Goal: Find specific page/section: Find specific page/section

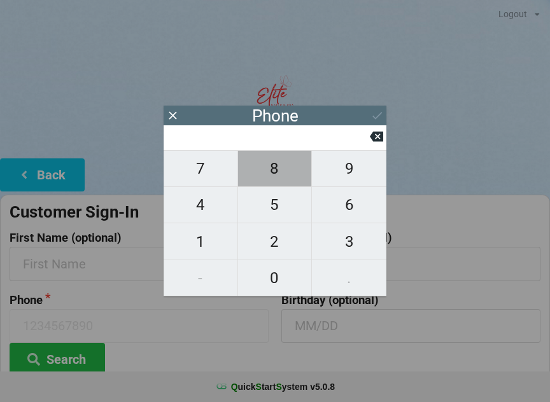
click at [276, 173] on span "8" at bounding box center [275, 168] width 74 height 27
type input "8"
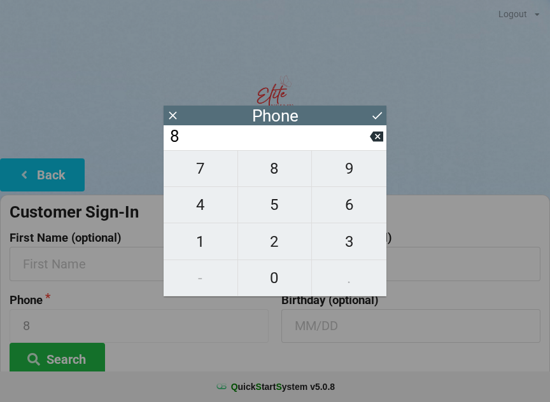
click at [341, 203] on span "6" at bounding box center [349, 205] width 74 height 27
type input "86"
click at [350, 243] on span "3" at bounding box center [349, 242] width 74 height 27
type input "863"
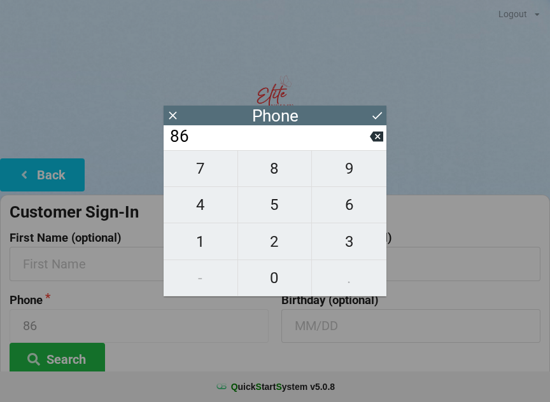
type input "863"
click at [278, 246] on span "2" at bounding box center [275, 242] width 74 height 27
type input "8632"
click at [351, 210] on span "6" at bounding box center [349, 205] width 74 height 27
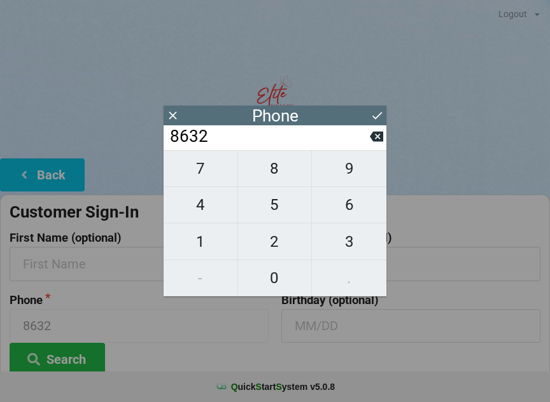
type input "86326"
click at [351, 210] on span "6" at bounding box center [349, 205] width 74 height 27
type input "863266"
click at [376, 138] on icon at bounding box center [376, 137] width 13 height 10
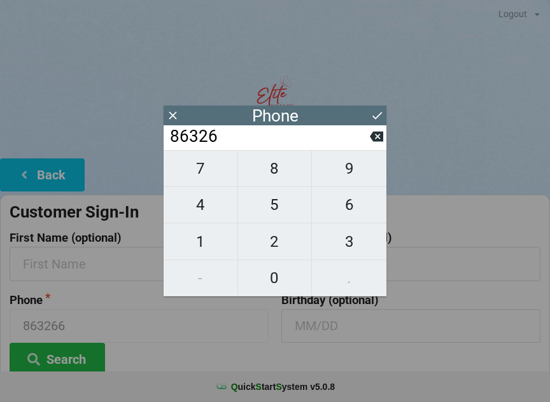
click at [375, 140] on icon at bounding box center [376, 137] width 13 height 10
click at [370, 142] on icon at bounding box center [376, 136] width 13 height 13
type input "863"
click at [345, 244] on span "3" at bounding box center [349, 242] width 74 height 27
type input "8633"
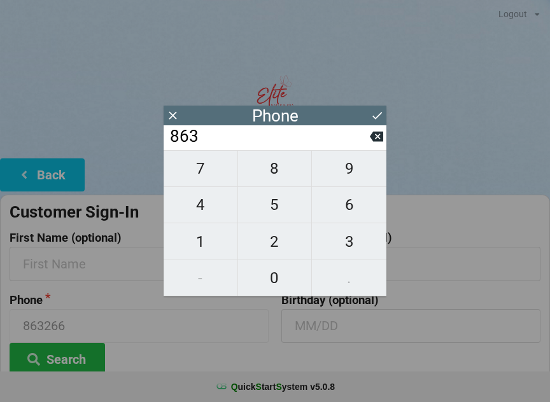
type input "8633"
click at [285, 241] on span "2" at bounding box center [275, 242] width 74 height 27
type input "86332"
click at [351, 215] on span "6" at bounding box center [349, 205] width 74 height 27
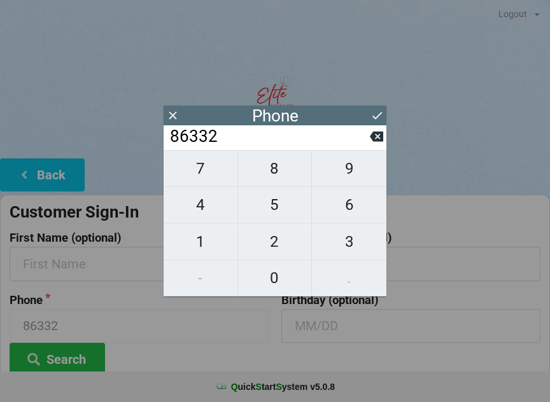
type input "863326"
click at [214, 169] on span "7" at bounding box center [201, 168] width 74 height 27
type input "8633267"
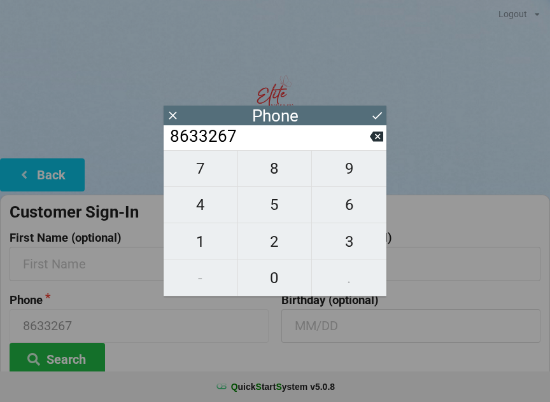
click at [214, 171] on span "7" at bounding box center [201, 168] width 74 height 27
type input "86332677"
click at [283, 278] on span "0" at bounding box center [275, 278] width 74 height 27
type input "863326770"
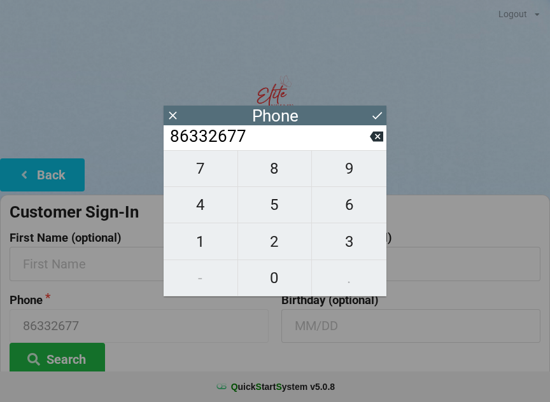
type input "863326770"
click at [215, 243] on span "1" at bounding box center [201, 242] width 74 height 27
type input "8633267701"
click at [378, 113] on icon at bounding box center [376, 115] width 13 height 13
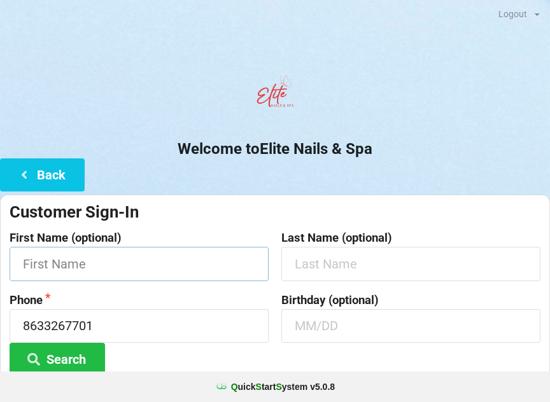
click at [41, 264] on input "text" at bounding box center [139, 264] width 259 height 34
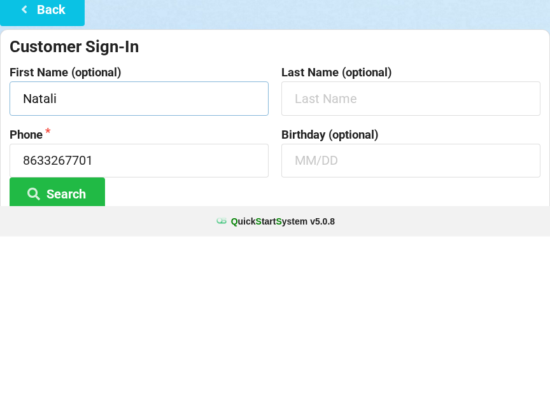
type input "Natali"
click at [55, 343] on button "Search" at bounding box center [57, 359] width 95 height 32
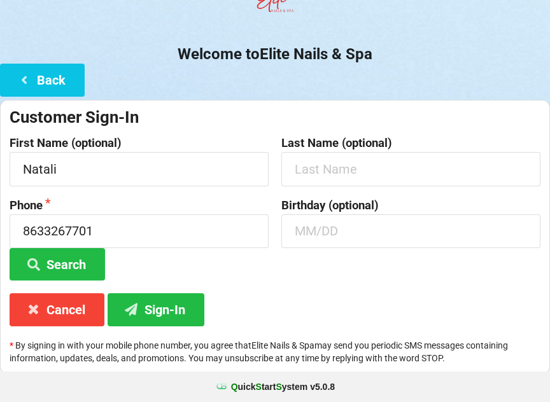
click at [159, 305] on button "Sign-In" at bounding box center [156, 309] width 97 height 32
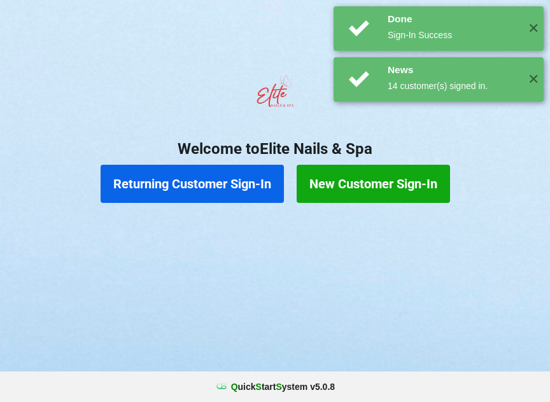
scroll to position [0, 0]
